Goal: Task Accomplishment & Management: Complete application form

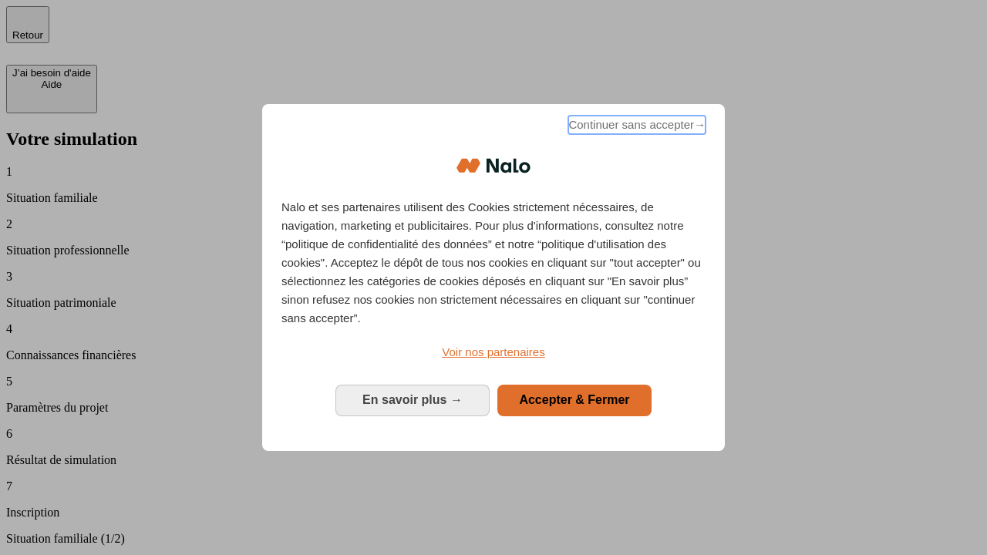
click at [635, 127] on span "Continuer sans accepter →" at bounding box center [636, 125] width 137 height 18
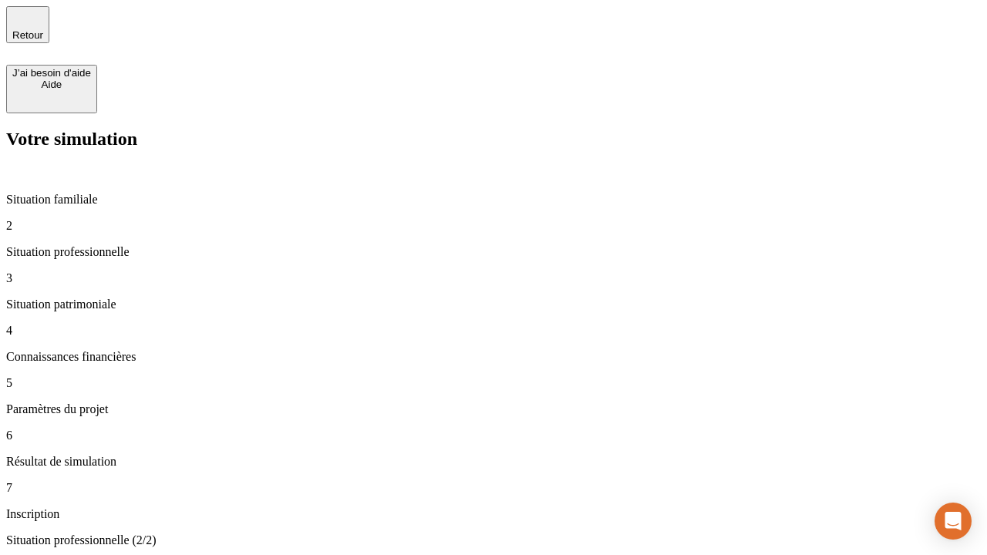
type input "30 000"
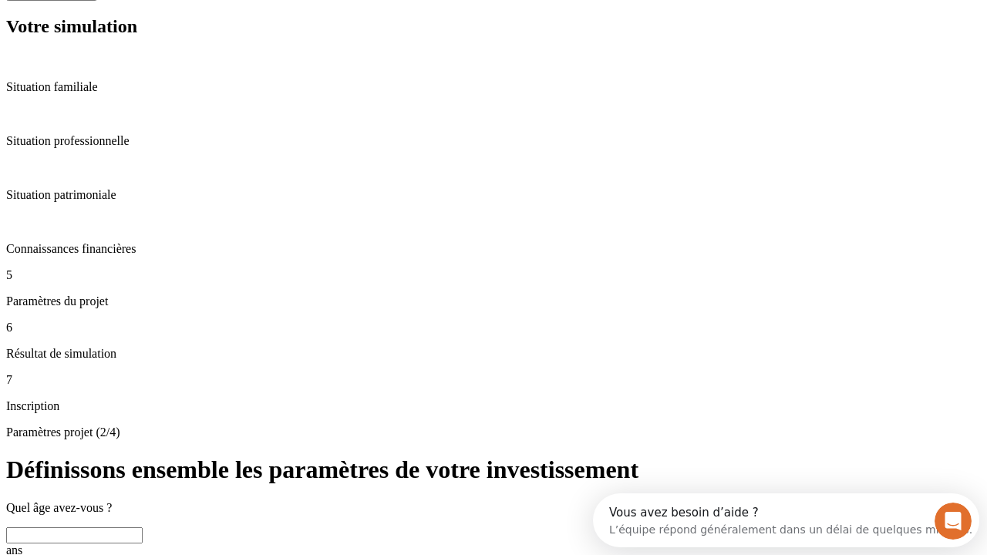
scroll to position [54, 0]
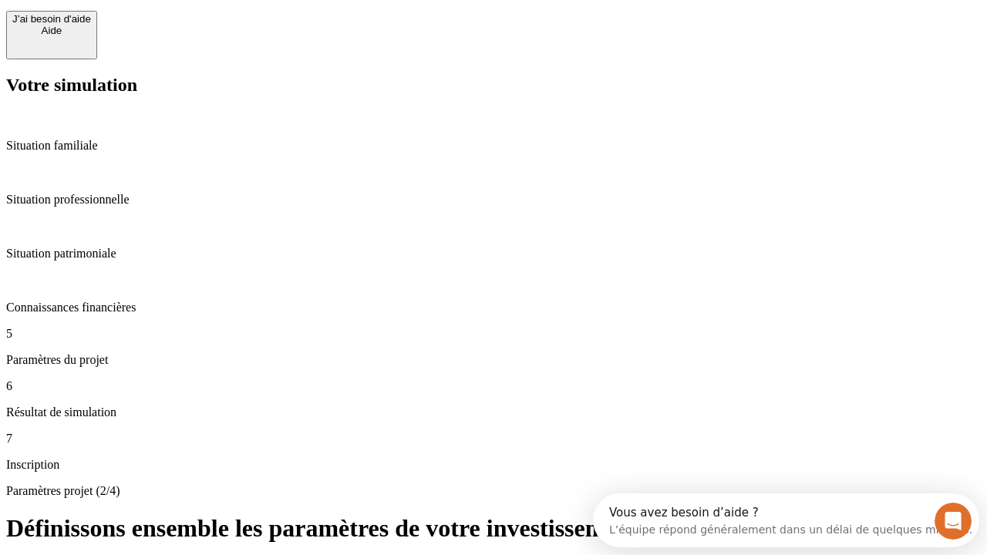
type input "25"
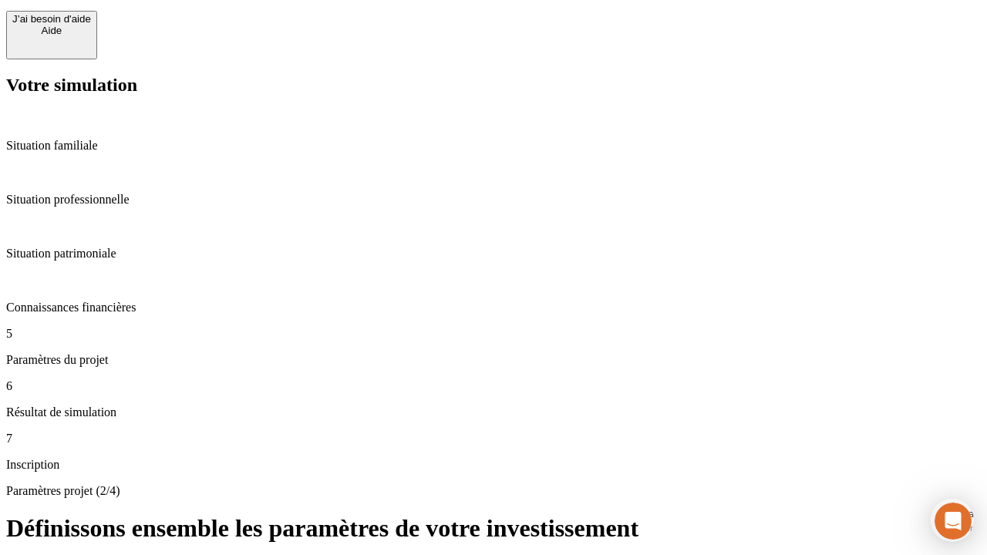
type input "1 000"
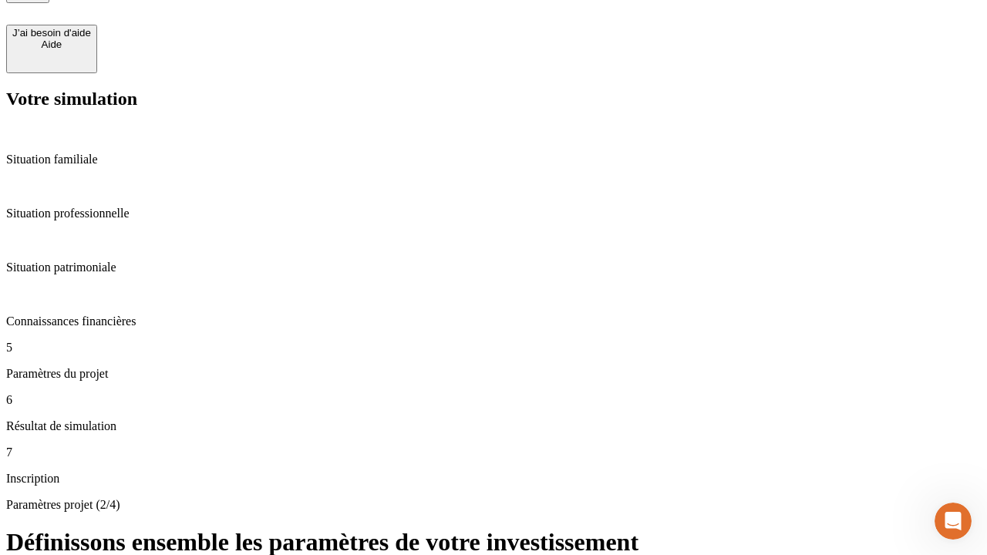
type input "640"
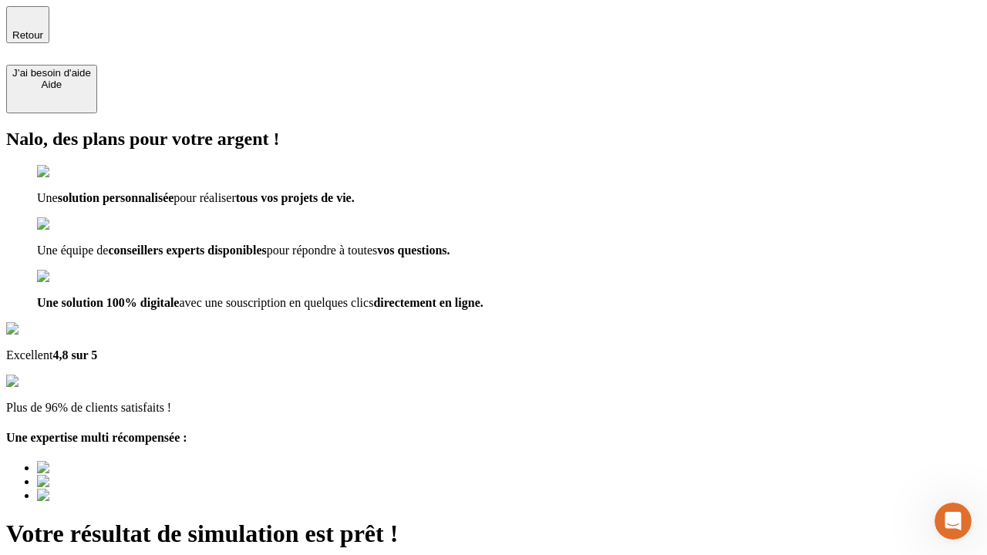
type input "[EMAIL_ADDRESS][PERSON_NAME][DOMAIN_NAME]"
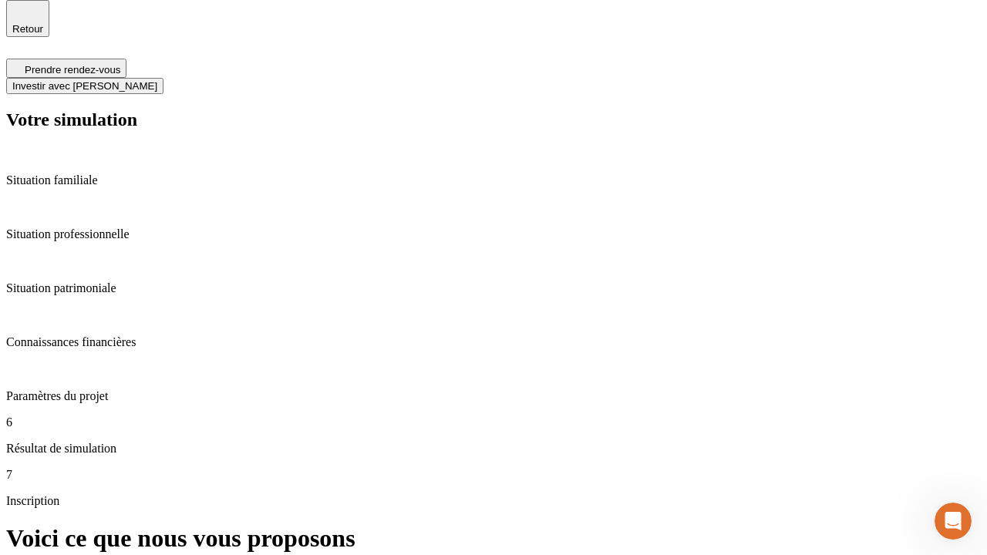
click at [157, 80] on span "Investir avec [PERSON_NAME]" at bounding box center [84, 86] width 145 height 12
